Goal: Information Seeking & Learning: Learn about a topic

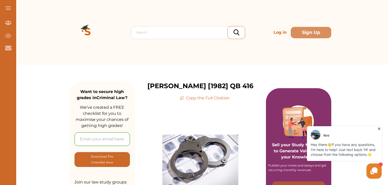
click at [379, 130] on icon at bounding box center [379, 128] width 5 height 5
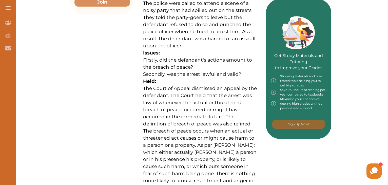
scroll to position [213, 0]
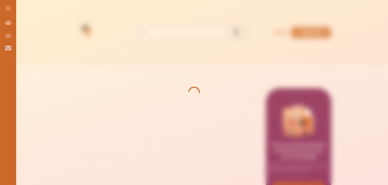
click at [212, 107] on div at bounding box center [194, 92] width 388 height 185
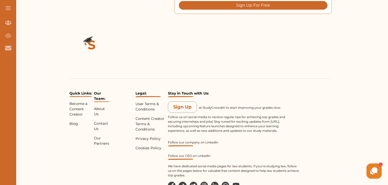
scroll to position [613, 0]
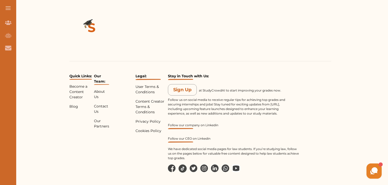
click at [254, 37] on div "Quick Links: Become a Content Creator Blog Our Team: About Us Contact Us Our Pa…" at bounding box center [201, 97] width 376 height 203
